Goal: Information Seeking & Learning: Learn about a topic

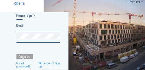
type input "[PERSON_NAME][EMAIL_ADDRESS][PERSON_NAME][DOMAIN_NAME]"
click at [37, 41] on div at bounding box center [37, 38] width 43 height 9
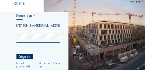
click at [29, 56] on div "Sign in." at bounding box center [24, 57] width 17 height 6
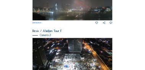
scroll to position [122, 0]
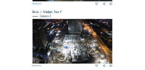
click at [92, 46] on img at bounding box center [72, 41] width 80 height 45
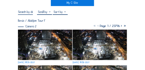
scroll to position [31, 0]
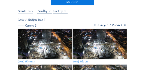
click at [96, 26] on icon at bounding box center [97, 25] width 3 height 4
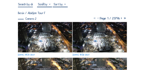
scroll to position [23, 0]
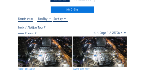
click at [51, 57] on img at bounding box center [45, 52] width 54 height 30
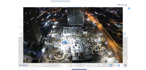
click at [130, 9] on icon at bounding box center [128, 8] width 3 height 3
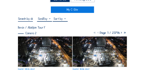
click at [96, 34] on icon at bounding box center [97, 33] width 3 height 4
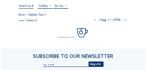
scroll to position [33, 0]
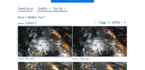
click at [43, 39] on img at bounding box center [45, 41] width 54 height 30
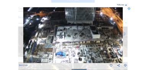
drag, startPoint x: 84, startPoint y: 40, endPoint x: 88, endPoint y: 50, distance: 10.9
click at [88, 50] on img at bounding box center [73, 35] width 100 height 56
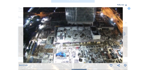
click at [143, 34] on div "Scroll to travel through time | Press 'Alt' Button + Scroll to Zoom | Click and…" at bounding box center [73, 35] width 146 height 70
